Goal: Find specific page/section: Find specific page/section

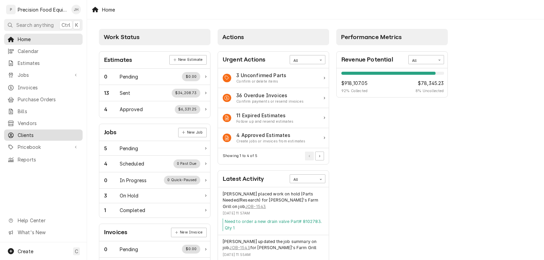
click at [30, 132] on span "Clients" at bounding box center [49, 135] width 62 height 7
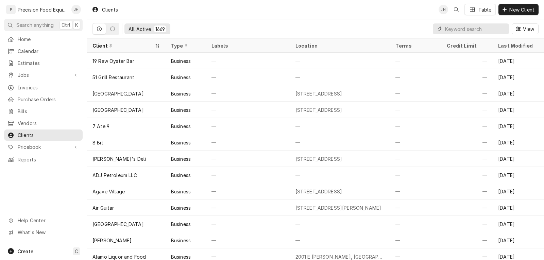
click at [460, 30] on input "Dynamic Content Wrapper" at bounding box center [475, 28] width 61 height 11
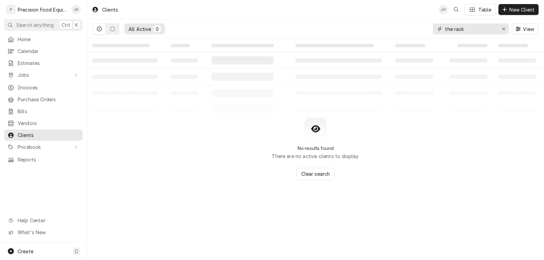
type input "the rack"
